Goal: Task Accomplishment & Management: Use online tool/utility

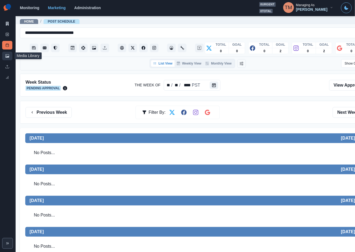
click at [5, 58] on icon at bounding box center [7, 56] width 4 height 4
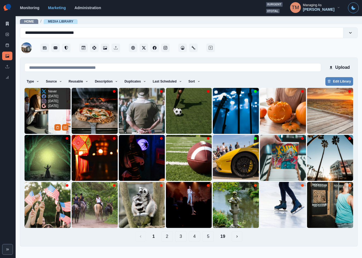
click at [40, 119] on img at bounding box center [47, 111] width 46 height 46
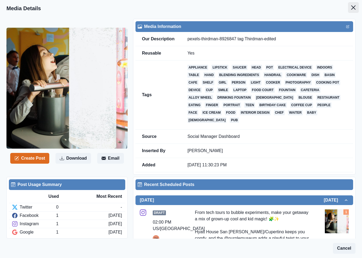
click at [348, 6] on button "Close" at bounding box center [353, 7] width 11 height 11
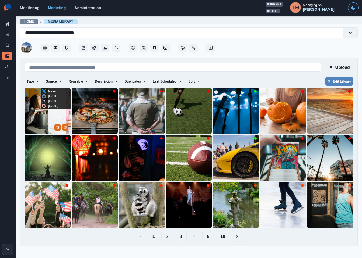
click at [33, 115] on img at bounding box center [47, 111] width 46 height 46
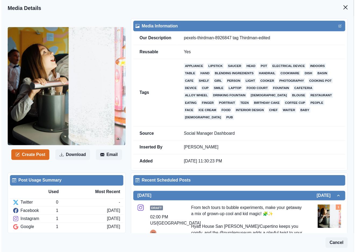
scroll to position [202, 0]
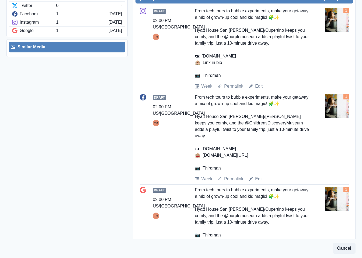
click at [259, 83] on link "Edit" at bounding box center [259, 86] width 8 height 6
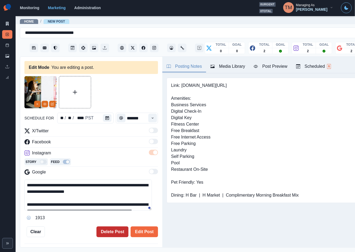
click at [115, 232] on button "Delete Post" at bounding box center [113, 232] width 32 height 11
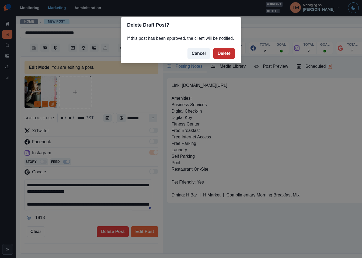
click at [222, 52] on button "Delete" at bounding box center [224, 53] width 22 height 11
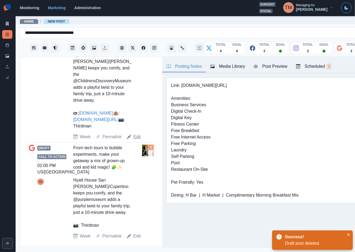
click at [135, 136] on link "Edit" at bounding box center [137, 137] width 8 height 6
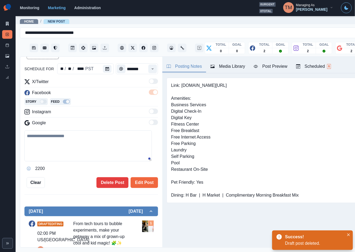
type textarea "**********"
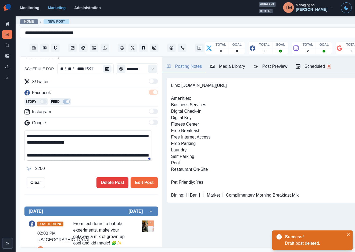
scroll to position [40, 0]
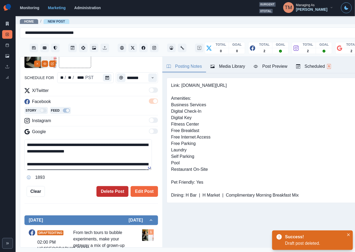
click at [106, 189] on button "Delete Post" at bounding box center [113, 191] width 32 height 11
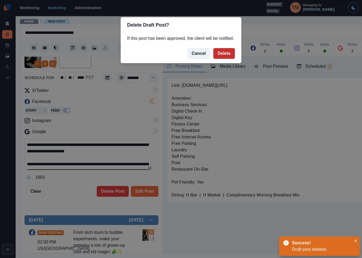
click at [228, 53] on button "Delete" at bounding box center [224, 53] width 22 height 11
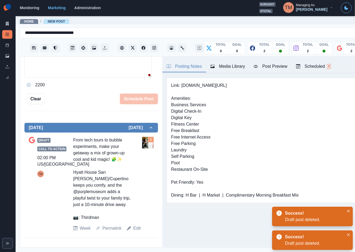
scroll to position [125, 0]
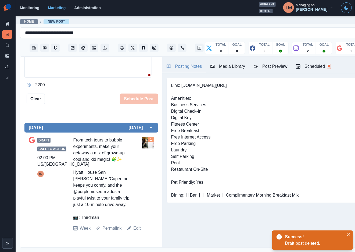
click at [135, 228] on link "Edit" at bounding box center [137, 228] width 8 height 6
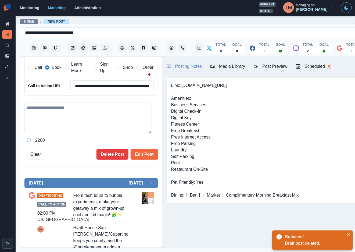
type textarea "**********"
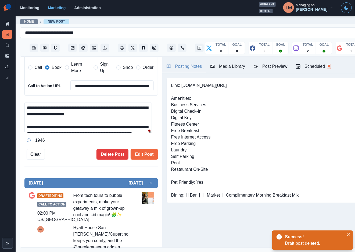
scroll to position [182, 0]
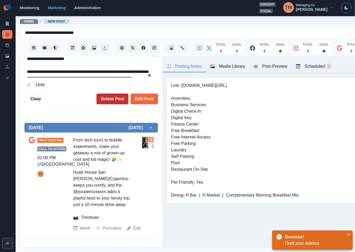
click at [115, 94] on button "Delete Post" at bounding box center [113, 99] width 32 height 11
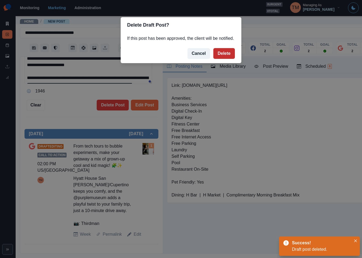
click at [226, 54] on button "Delete" at bounding box center [224, 53] width 22 height 11
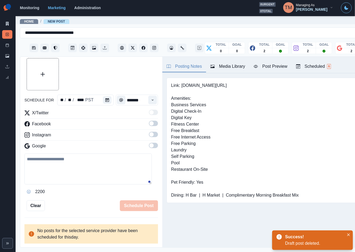
scroll to position [12, 0]
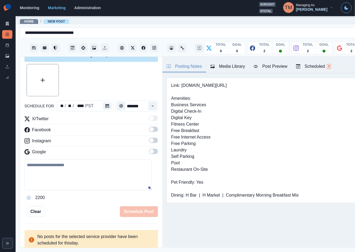
click at [111, 79] on div at bounding box center [91, 80] width 134 height 32
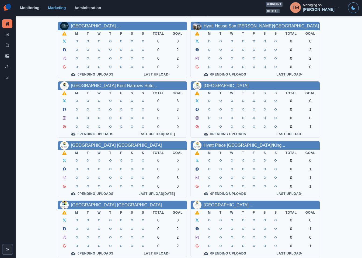
scroll to position [158, 0]
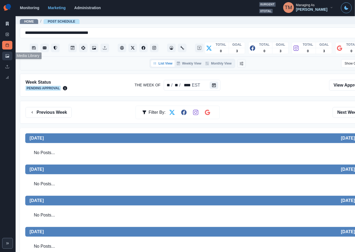
click at [10, 57] on link "Media Library" at bounding box center [7, 56] width 10 height 9
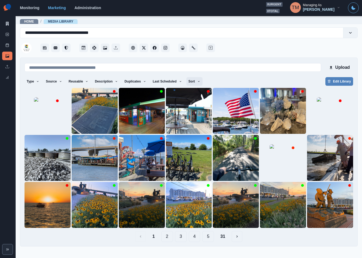
click at [193, 83] on button "Sort" at bounding box center [194, 81] width 16 height 9
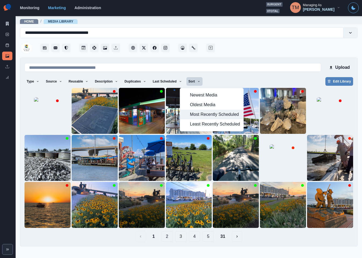
click at [198, 116] on span "Most Recently Scheduled" at bounding box center [215, 114] width 50 height 6
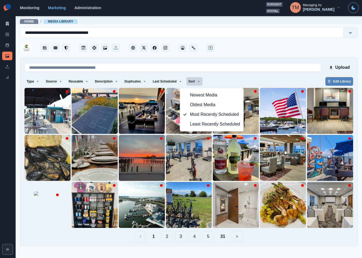
click at [272, 242] on div "Upload Type Any Image Video Source Any Upload Social Manager Found: Instagram F…" at bounding box center [188, 152] width 337 height 189
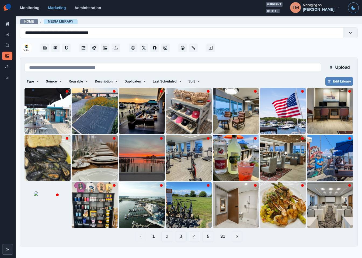
click at [226, 239] on button "31" at bounding box center [222, 236] width 13 height 11
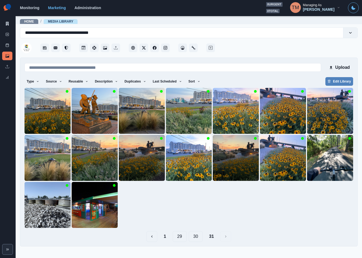
click at [196, 239] on button "30" at bounding box center [196, 236] width 14 height 11
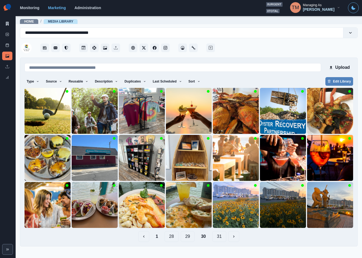
click at [187, 241] on button "29" at bounding box center [188, 236] width 14 height 11
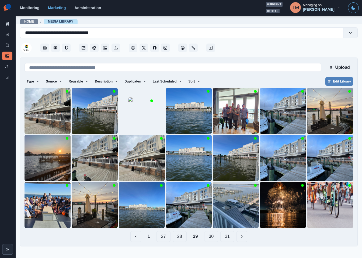
click at [181, 238] on button "28" at bounding box center [179, 236] width 14 height 11
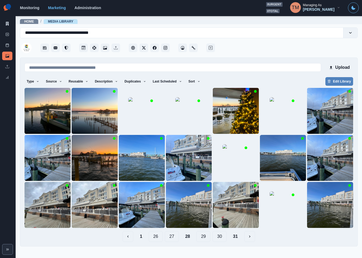
click at [174, 238] on button "27" at bounding box center [172, 236] width 14 height 11
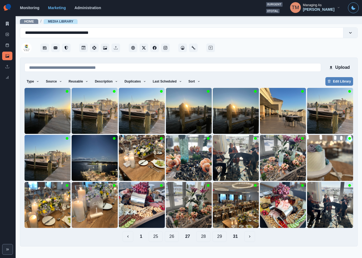
click at [171, 238] on button "26" at bounding box center [172, 236] width 14 height 11
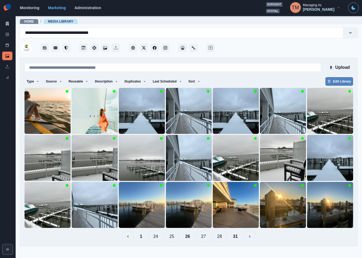
click at [170, 238] on button "25" at bounding box center [172, 236] width 14 height 11
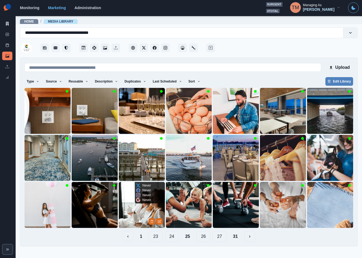
click at [129, 217] on img at bounding box center [142, 205] width 46 height 46
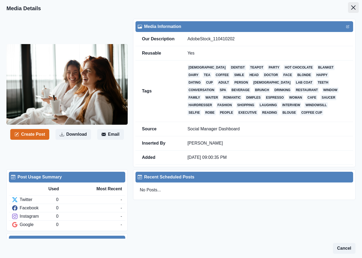
click at [351, 8] on icon "Close" at bounding box center [353, 7] width 4 height 4
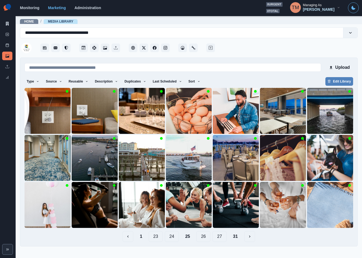
click at [172, 239] on button "24" at bounding box center [172, 236] width 14 height 11
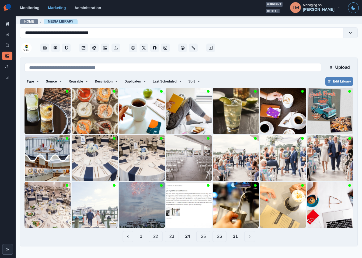
click at [170, 238] on button "23" at bounding box center [172, 236] width 14 height 11
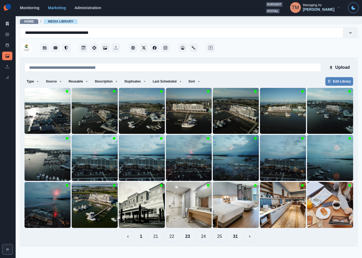
click at [169, 238] on button "22" at bounding box center [172, 236] width 14 height 11
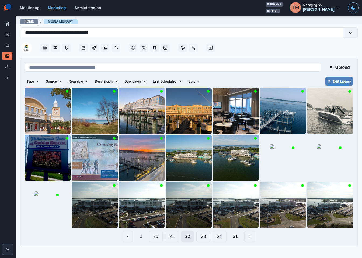
click at [169, 238] on button "21" at bounding box center [172, 236] width 14 height 11
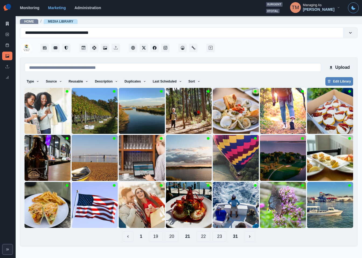
click at [169, 238] on button "20" at bounding box center [172, 236] width 14 height 11
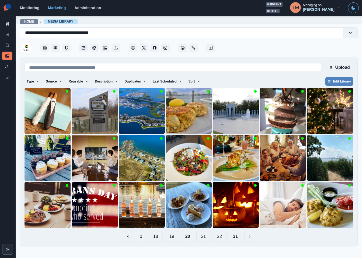
click at [170, 238] on button "19" at bounding box center [172, 236] width 14 height 11
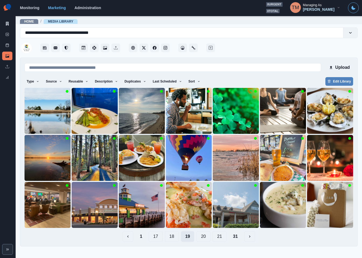
click at [170, 238] on button "18" at bounding box center [172, 236] width 14 height 11
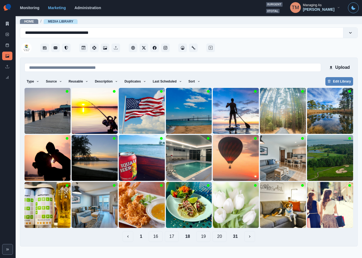
click at [170, 238] on button "17" at bounding box center [172, 236] width 14 height 11
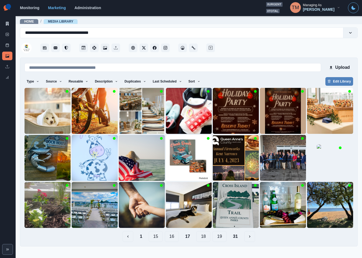
click at [170, 238] on button "16" at bounding box center [172, 236] width 14 height 11
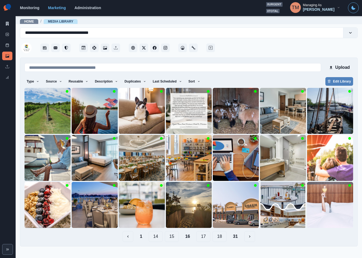
click at [170, 238] on button "15" at bounding box center [172, 236] width 14 height 11
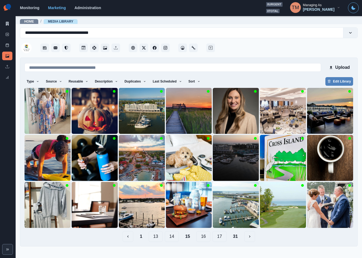
click at [170, 238] on button "14" at bounding box center [172, 236] width 14 height 11
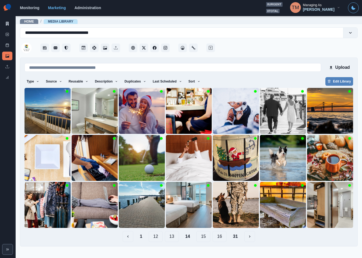
click at [170, 238] on button "13" at bounding box center [172, 236] width 14 height 11
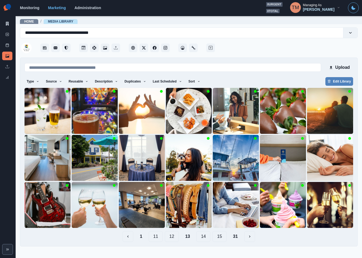
click at [170, 238] on button "12" at bounding box center [172, 236] width 14 height 11
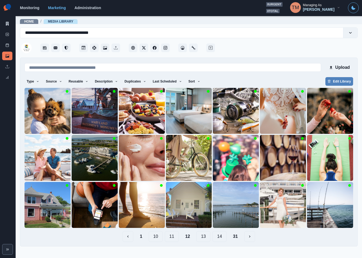
click at [170, 238] on button "11" at bounding box center [172, 236] width 14 height 11
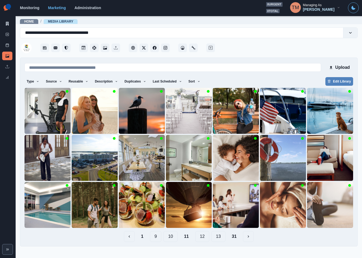
click at [170, 238] on button "10" at bounding box center [170, 236] width 14 height 11
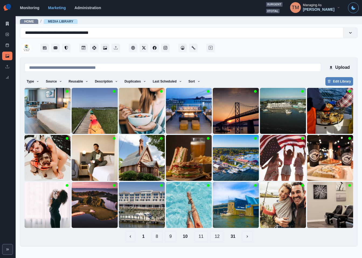
click at [170, 238] on button "9" at bounding box center [171, 236] width 12 height 11
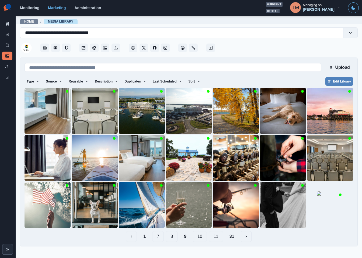
click at [170, 238] on button "8" at bounding box center [172, 236] width 12 height 11
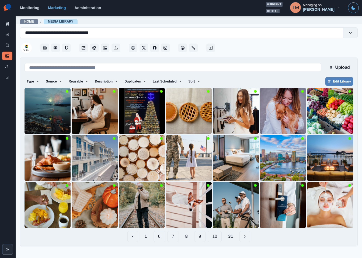
click at [170, 238] on button "7" at bounding box center [173, 236] width 12 height 11
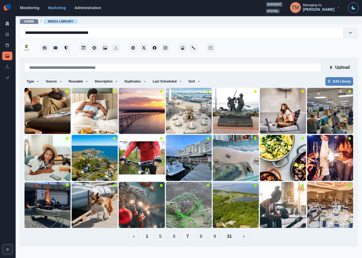
click at [171, 241] on button "6" at bounding box center [174, 236] width 12 height 11
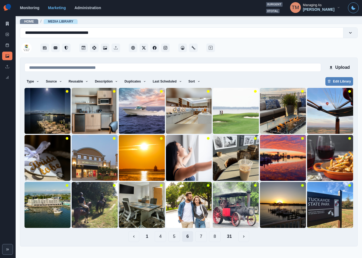
click at [171, 241] on button "5" at bounding box center [174, 236] width 12 height 11
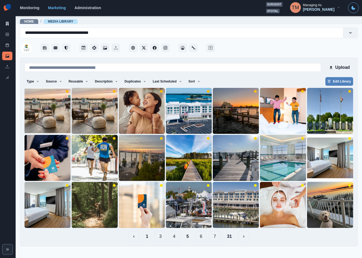
click at [172, 241] on button "4" at bounding box center [174, 236] width 12 height 11
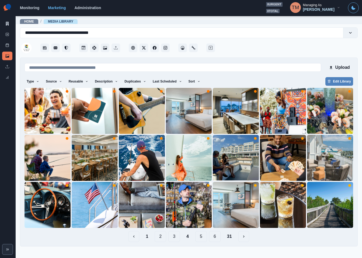
click at [199, 239] on button "5" at bounding box center [201, 236] width 12 height 11
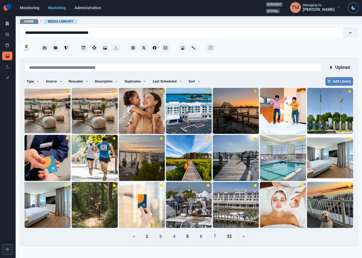
click at [203, 240] on button "6" at bounding box center [201, 236] width 12 height 11
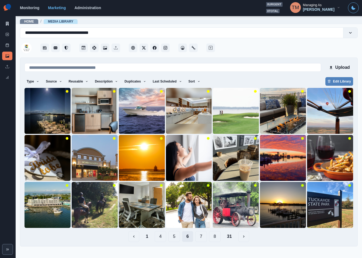
click at [203, 240] on button "7" at bounding box center [201, 236] width 12 height 11
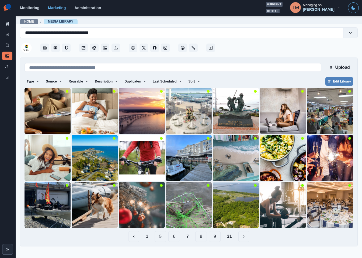
click at [203, 240] on button "8" at bounding box center [201, 236] width 12 height 11
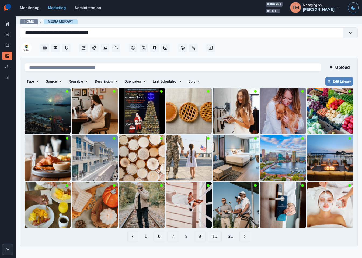
click at [203, 240] on button "9" at bounding box center [200, 236] width 12 height 11
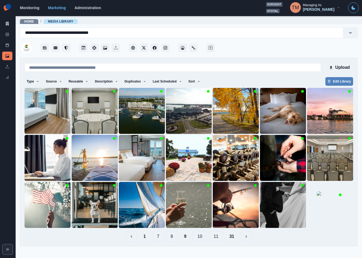
click at [203, 240] on button "10" at bounding box center [200, 236] width 14 height 11
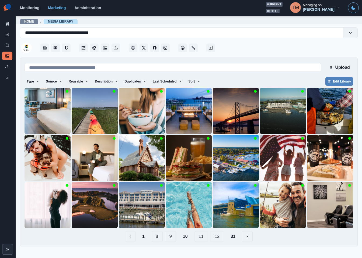
click at [203, 240] on button "11" at bounding box center [201, 236] width 14 height 11
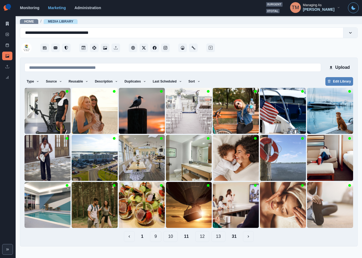
click at [203, 240] on button "12" at bounding box center [202, 236] width 14 height 11
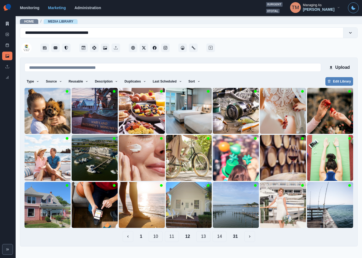
click at [203, 240] on button "13" at bounding box center [203, 236] width 14 height 11
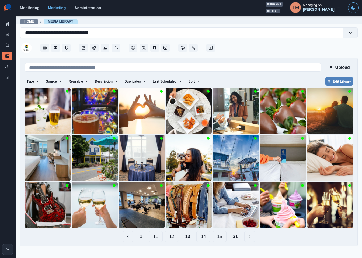
click at [204, 240] on button "14" at bounding box center [203, 236] width 14 height 11
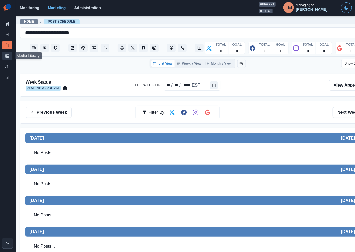
click at [8, 58] on icon at bounding box center [7, 56] width 4 height 4
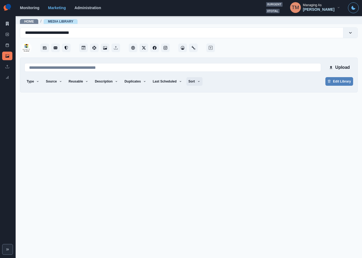
click at [197, 82] on icon "button" at bounding box center [198, 81] width 3 height 3
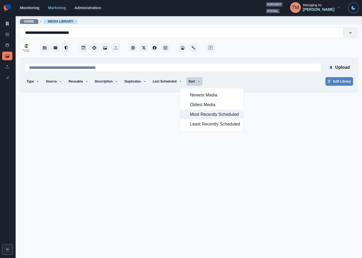
click at [196, 116] on span "Most Recently Scheduled" at bounding box center [215, 114] width 50 height 6
